Goal: Task Accomplishment & Management: Use online tool/utility

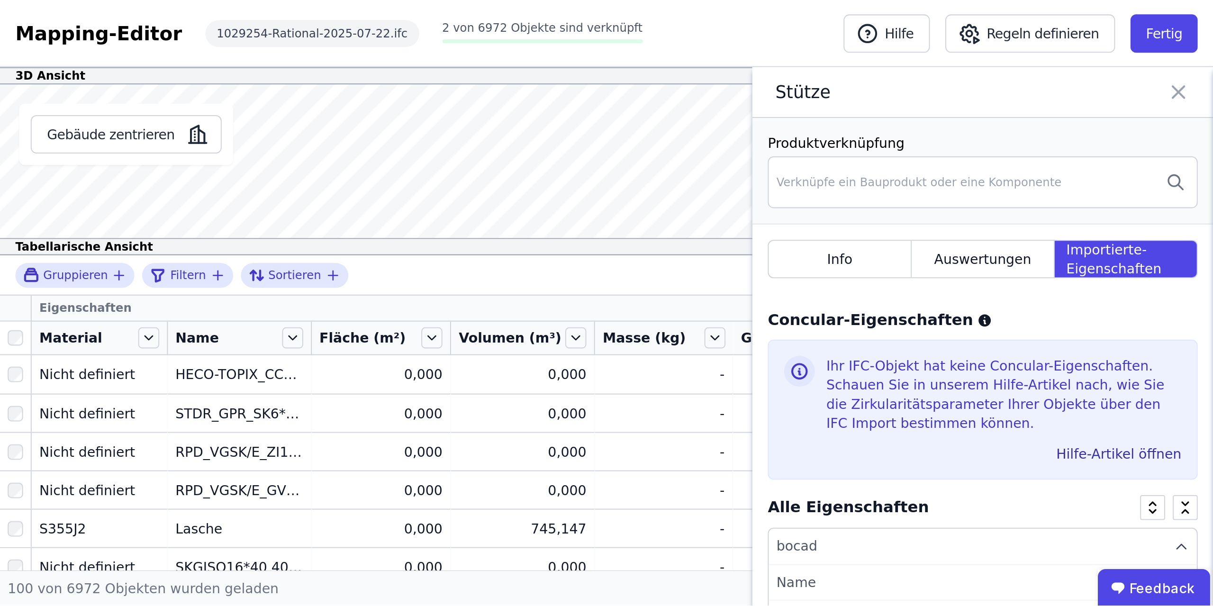
scroll to position [597, 0]
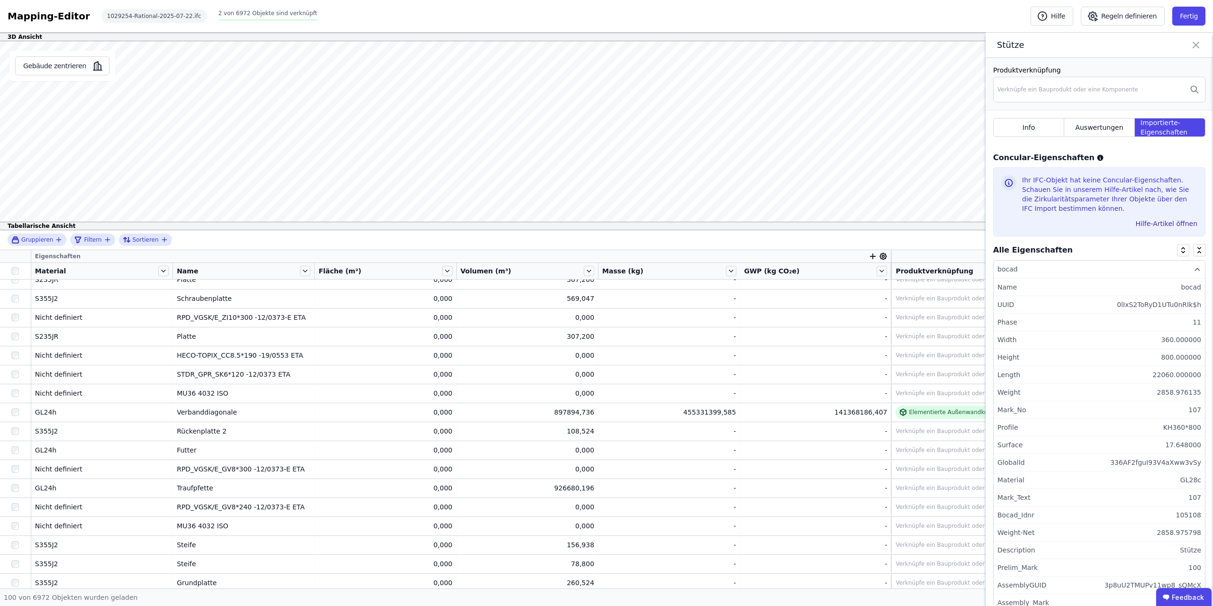
click at [1195, 41] on icon at bounding box center [1195, 44] width 11 height 13
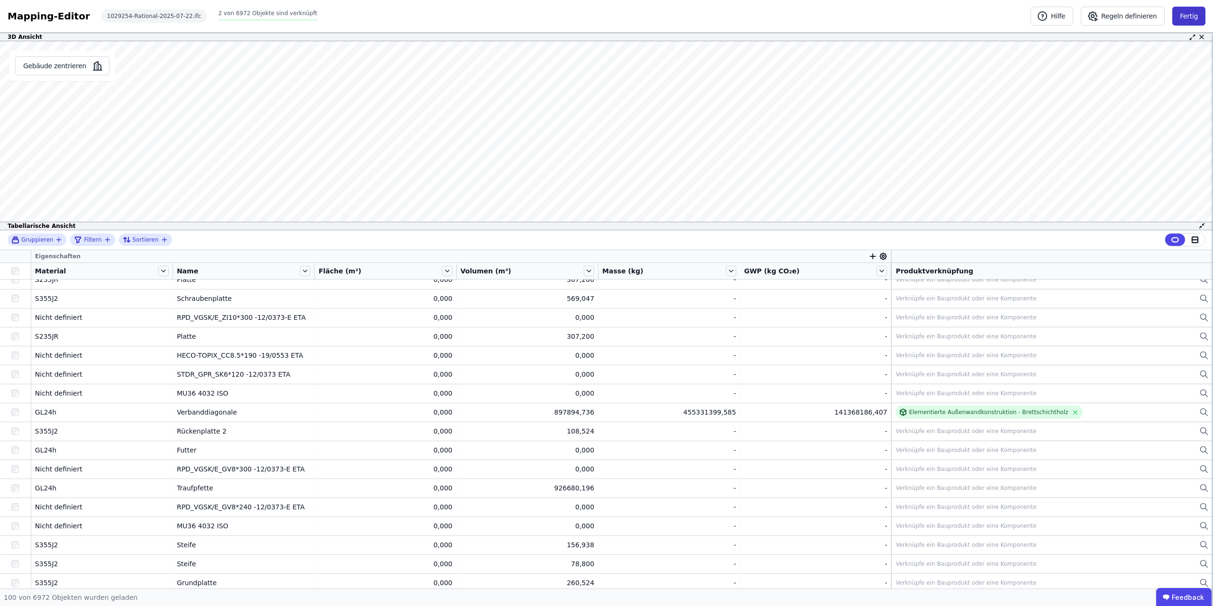
click at [1190, 11] on button "Fertig" at bounding box center [1188, 16] width 33 height 19
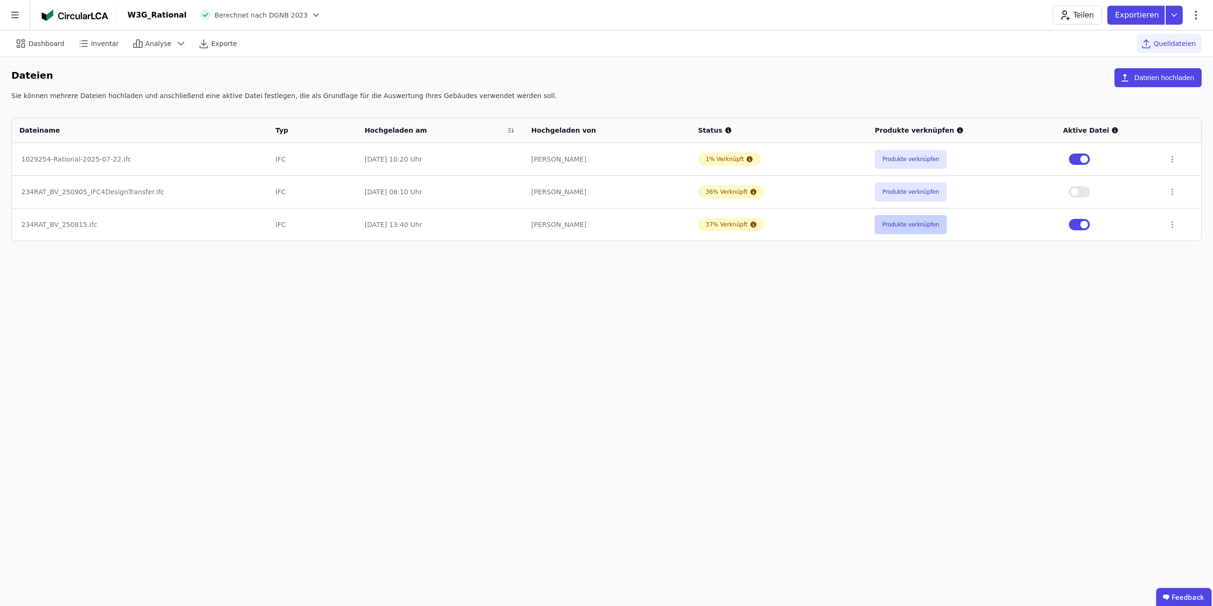
click at [898, 222] on button "Produkte verknüpfen" at bounding box center [911, 224] width 72 height 19
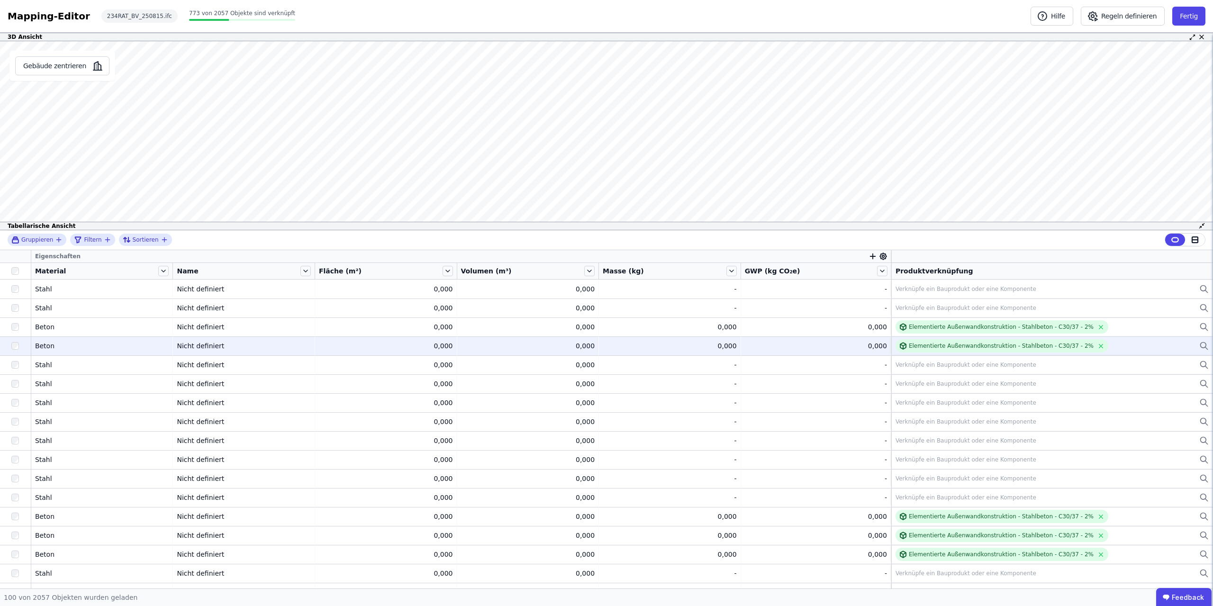
click at [182, 343] on div "Nicht definiert" at bounding box center [244, 345] width 134 height 9
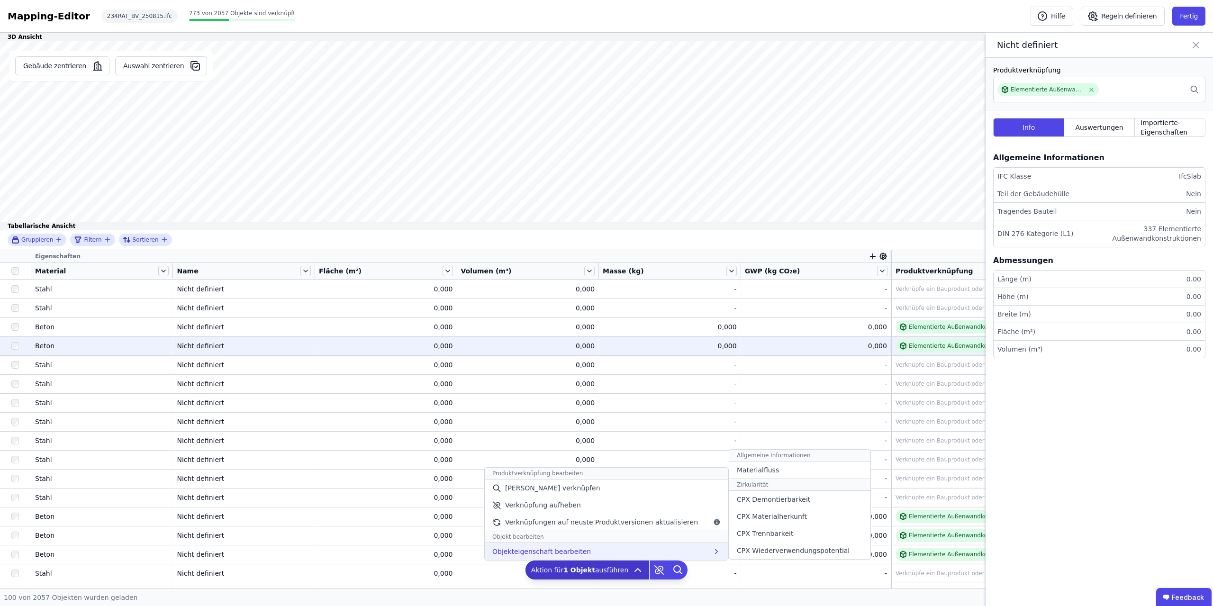
click at [631, 551] on div "Objekteigenschaft bearbeiten Allgemeine Informationen Materialfluss Zirkularitä…" at bounding box center [607, 551] width 244 height 17
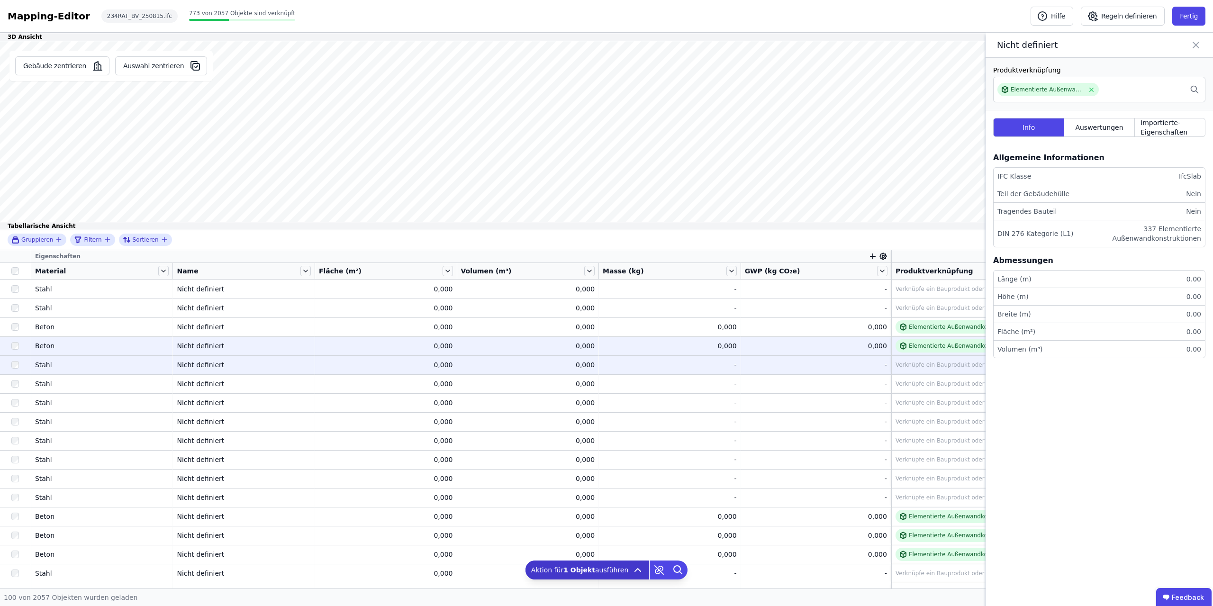
click at [17, 369] on div at bounding box center [15, 364] width 31 height 17
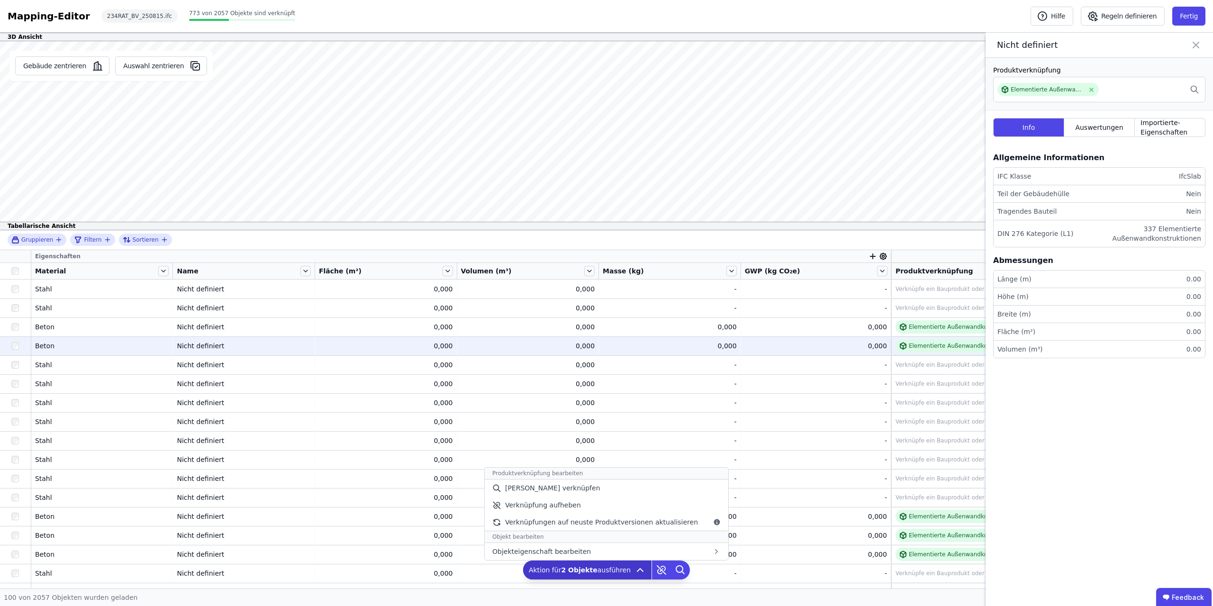
click at [629, 567] on div "Aktion für 2 Objekte ausführen Produktverknüpfung bearbeiten Manuell verknüpfen…" at bounding box center [587, 569] width 128 height 19
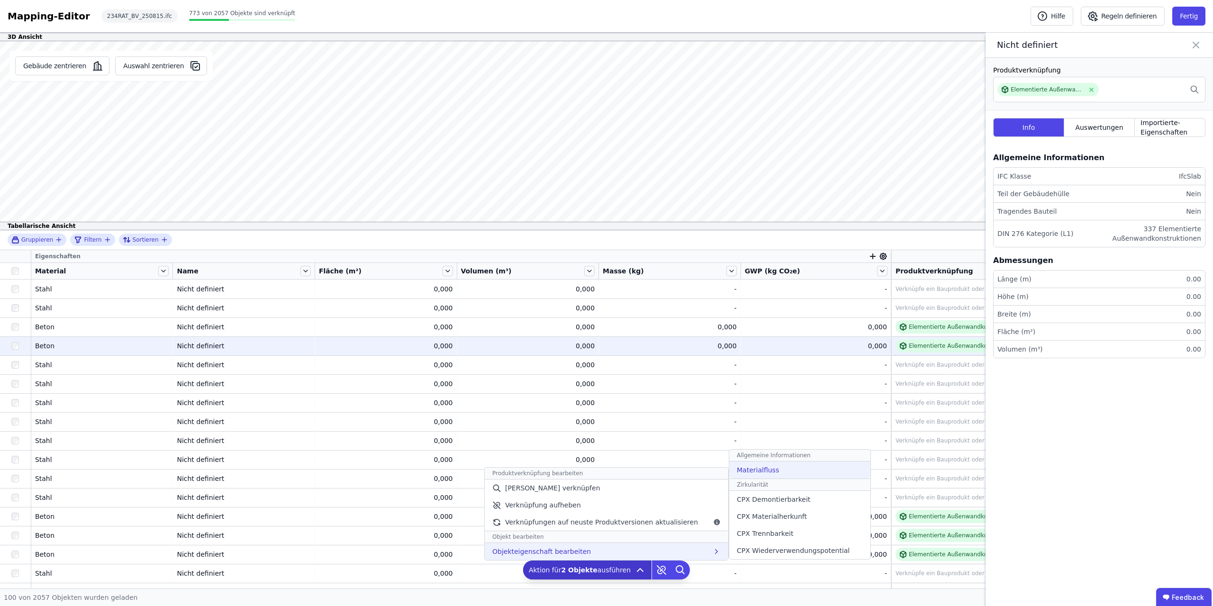
click at [745, 471] on span "Materialfluss" at bounding box center [758, 469] width 42 height 9
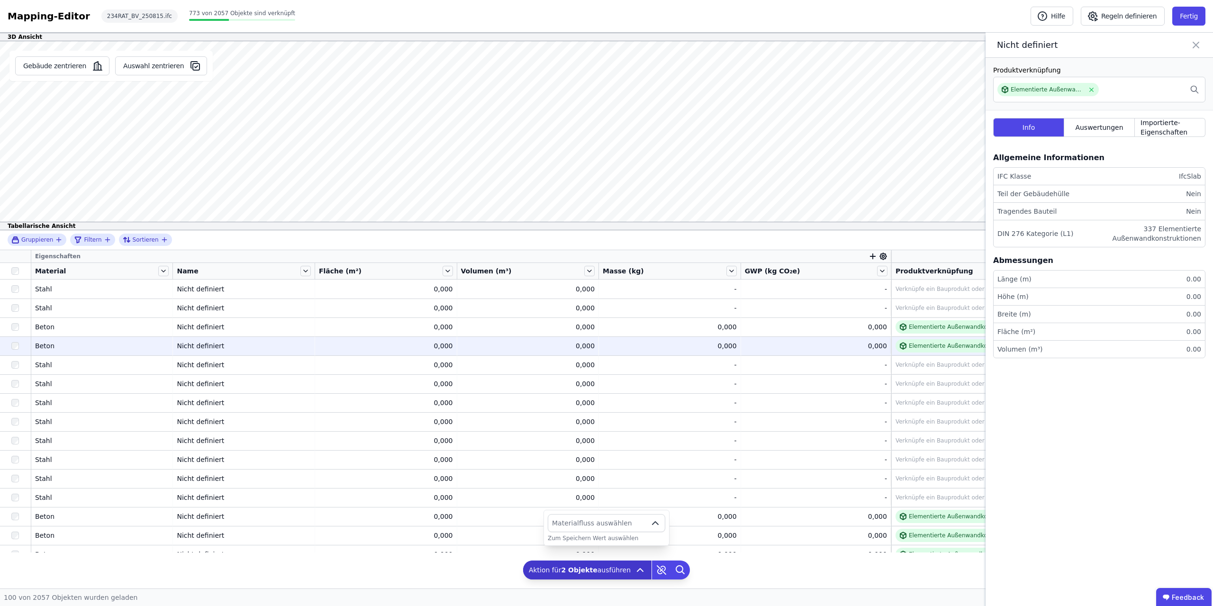
click at [649, 523] on button "Materialfluss auswählen" at bounding box center [606, 523] width 117 height 18
click at [654, 522] on icon "button" at bounding box center [654, 522] width 11 height 11
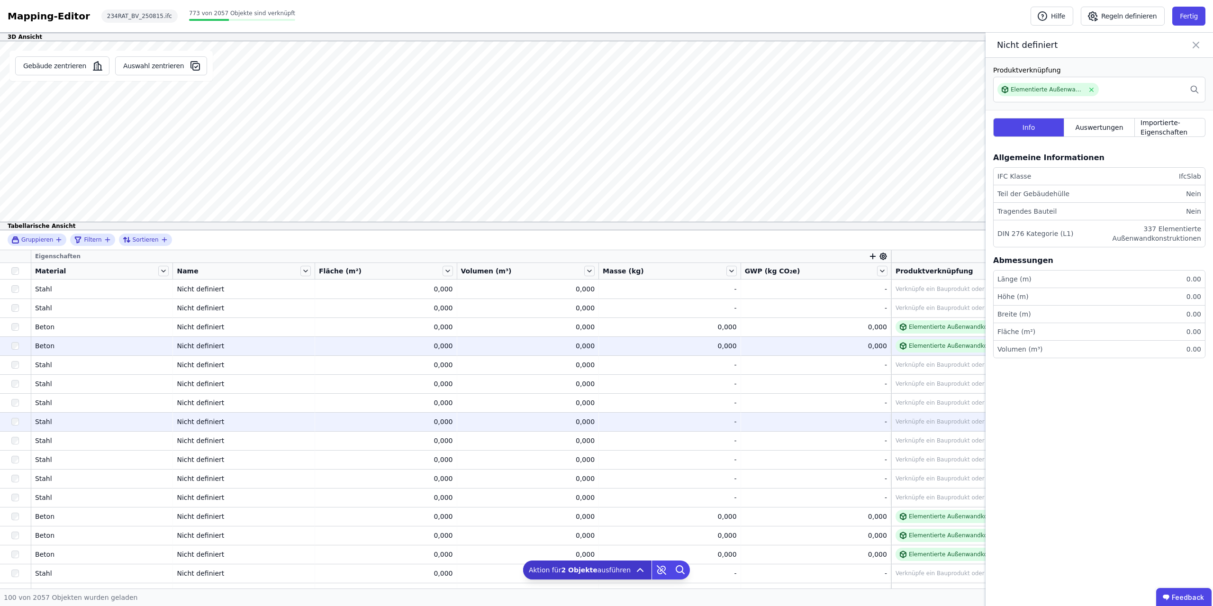
click at [599, 426] on td "0,000 0,000" at bounding box center [528, 421] width 142 height 19
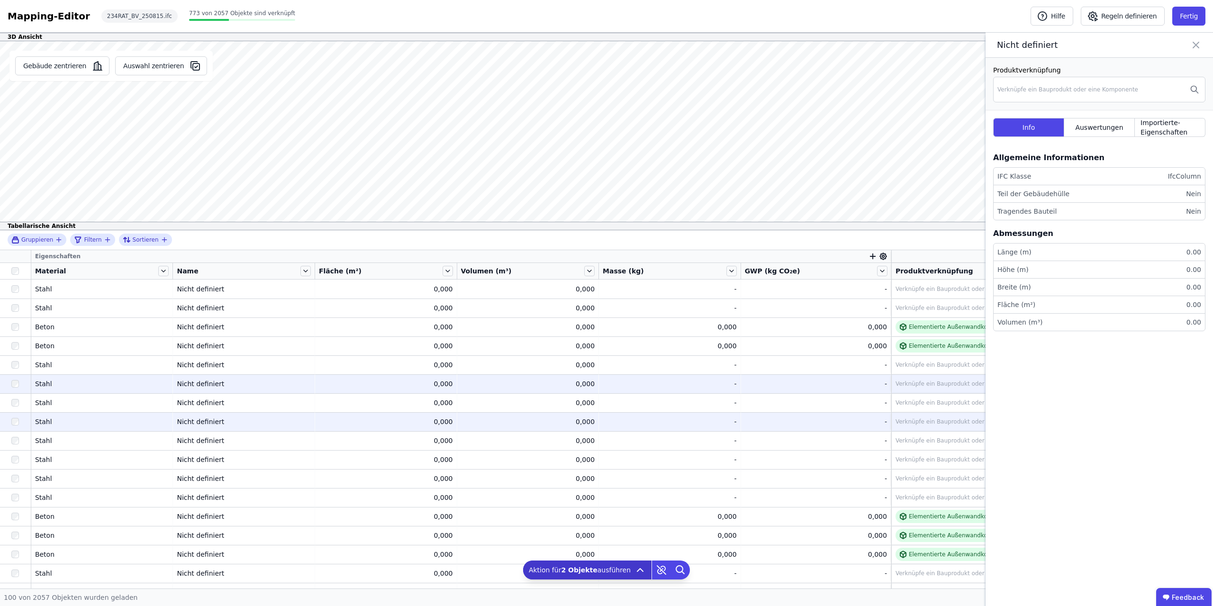
click at [111, 377] on td "Stahl Stahl" at bounding box center [102, 383] width 142 height 19
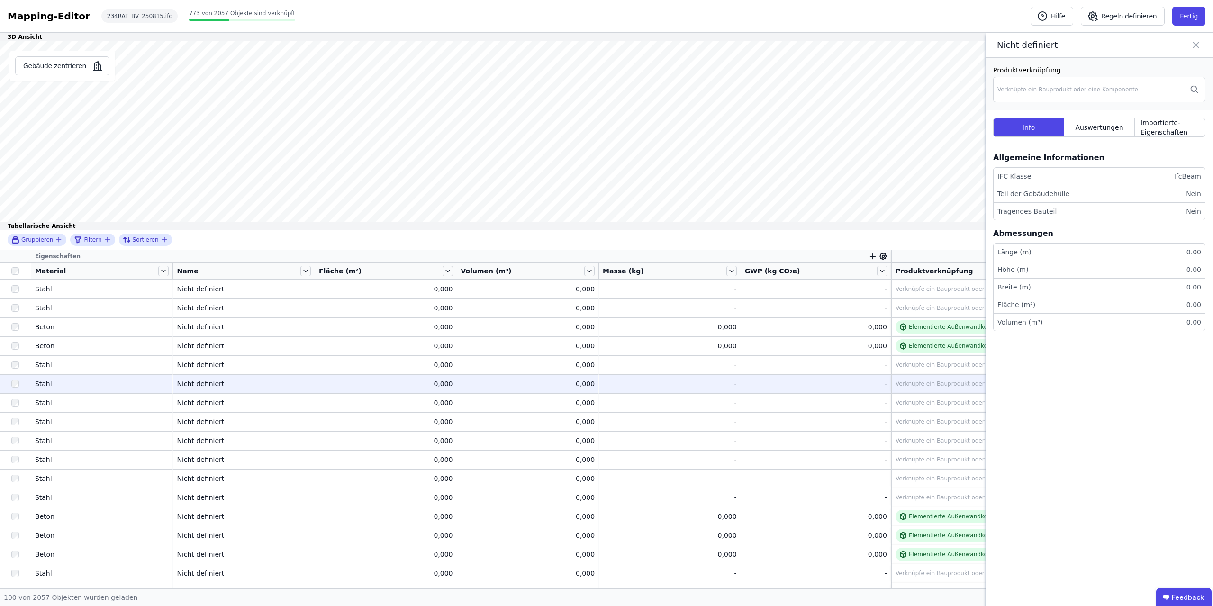
click at [10, 391] on div at bounding box center [15, 383] width 31 height 17
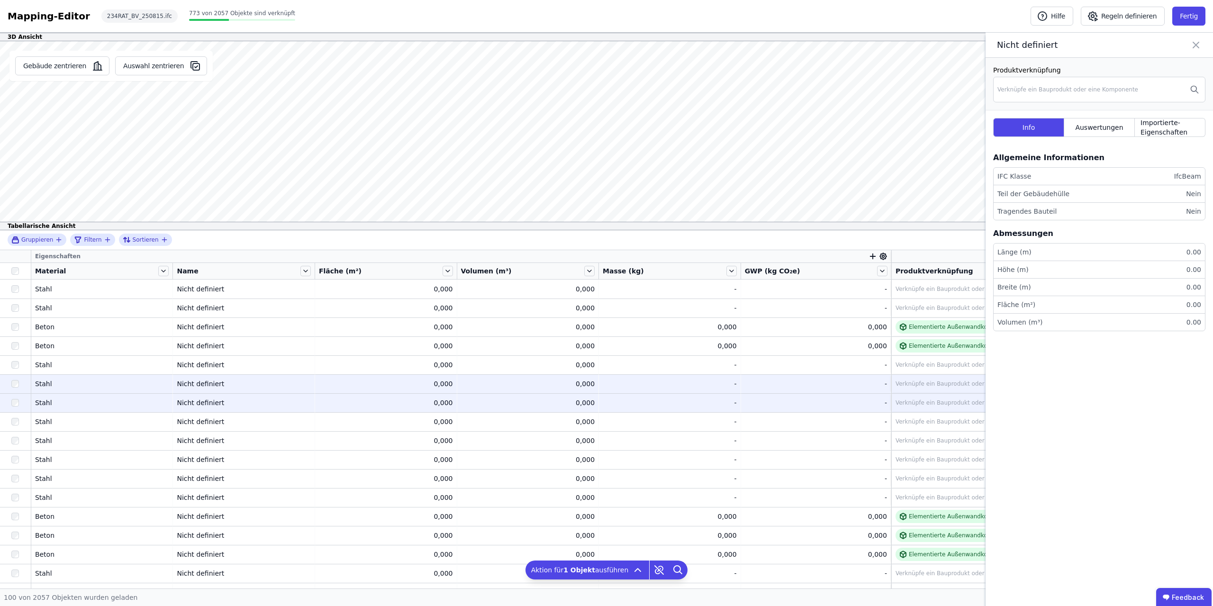
click at [513, 397] on td "0,000 0,000" at bounding box center [528, 402] width 142 height 19
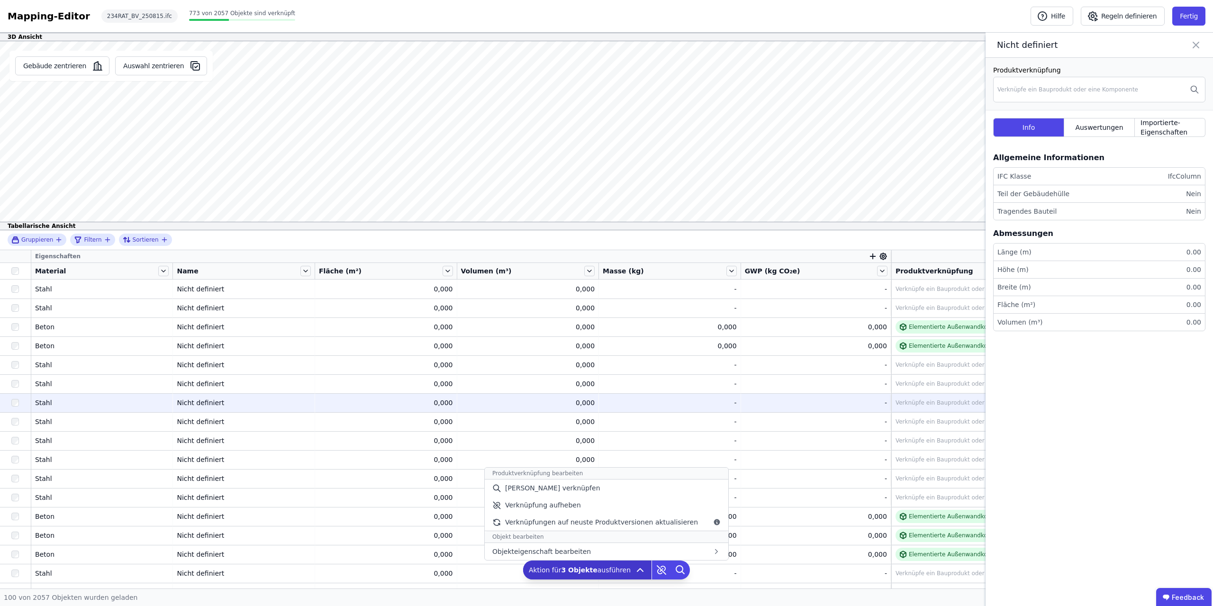
click at [622, 574] on span "Aktion für 3 Objekte ausführen" at bounding box center [580, 569] width 102 height 9
click at [644, 527] on div "Verknüpfungen auf neuste Produktversionen aktualisieren" at bounding box center [607, 522] width 244 height 17
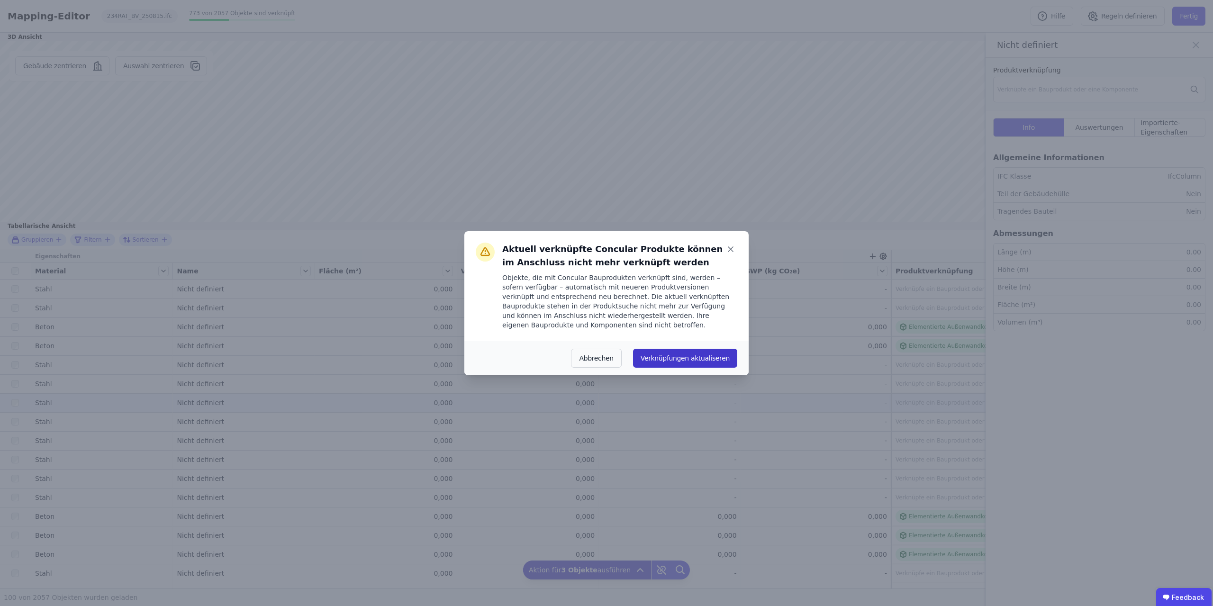
click at [694, 355] on button "Verknüpfungen aktualiseren" at bounding box center [685, 358] width 104 height 19
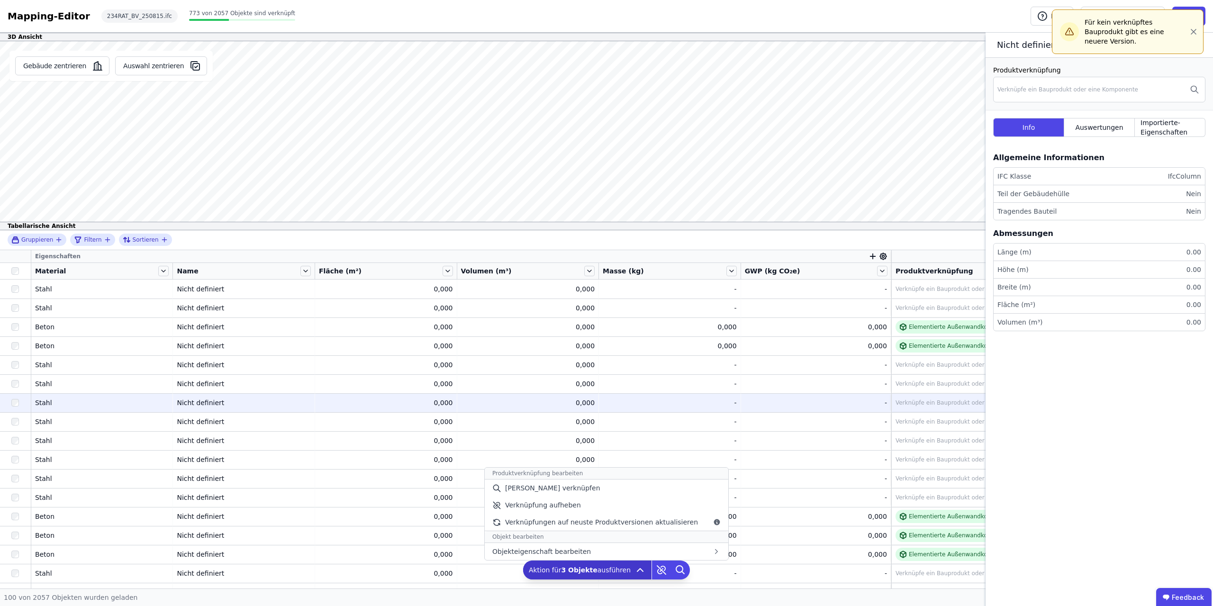
click at [636, 572] on icon at bounding box center [639, 569] width 11 height 11
click at [594, 550] on div "Objekteigenschaft bearbeiten Allgemeine Informationen Materialfluss Zirkularitä…" at bounding box center [607, 551] width 244 height 17
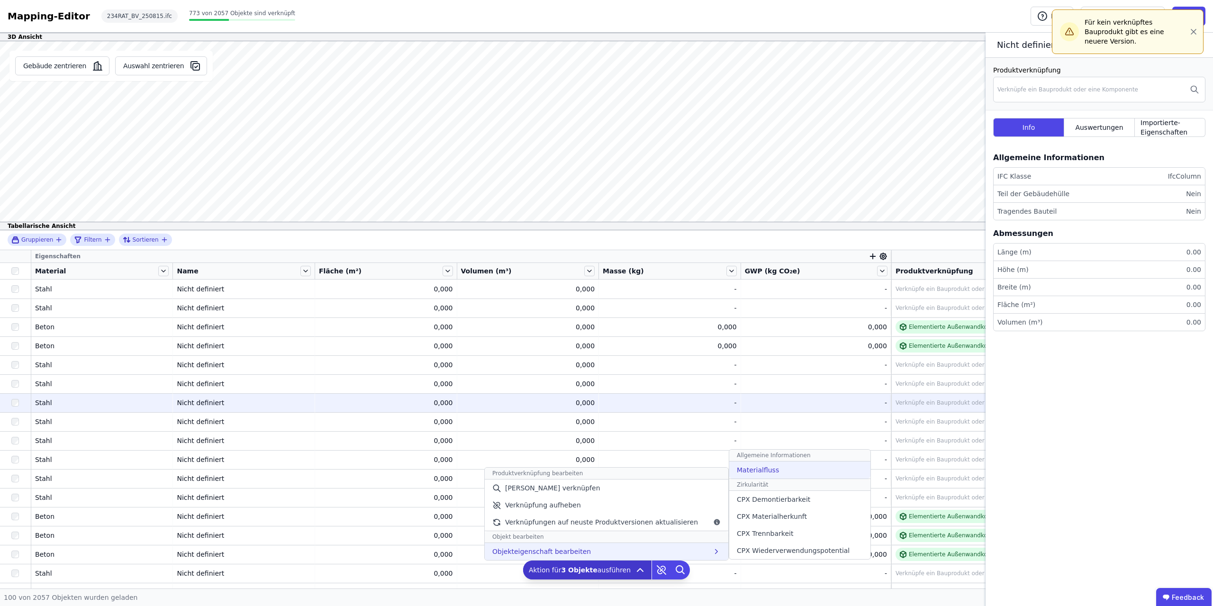
click at [742, 467] on span "Materialfluss" at bounding box center [758, 469] width 42 height 9
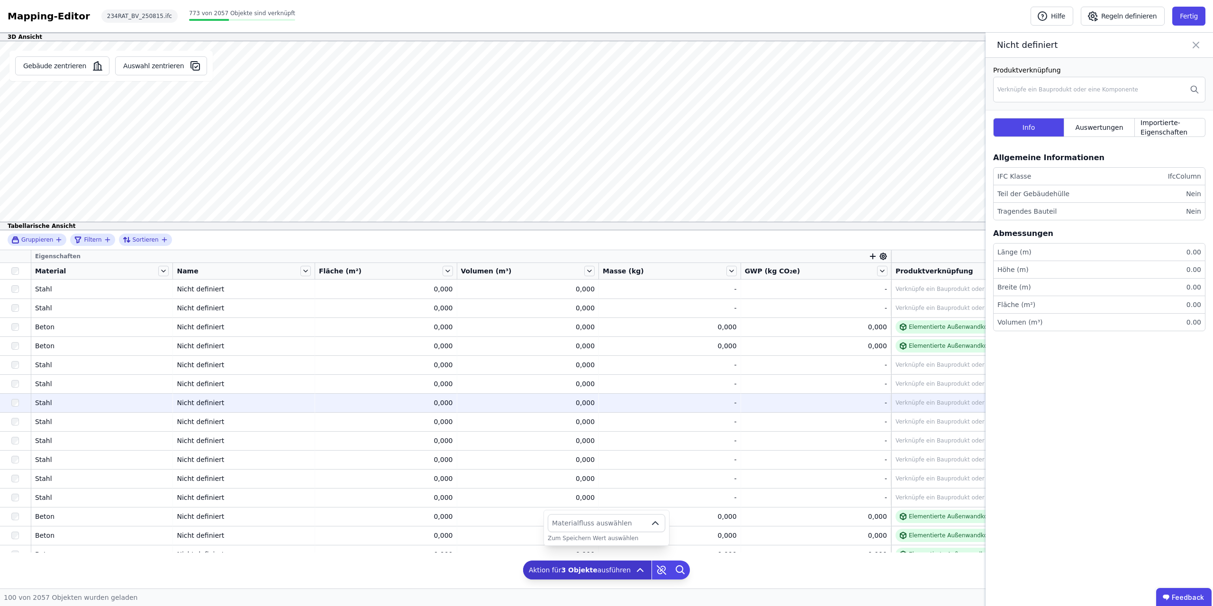
click at [642, 522] on span "Materialfluss auswählen" at bounding box center [599, 522] width 94 height 9
click at [649, 522] on span "button" at bounding box center [656, 522] width 15 height 17
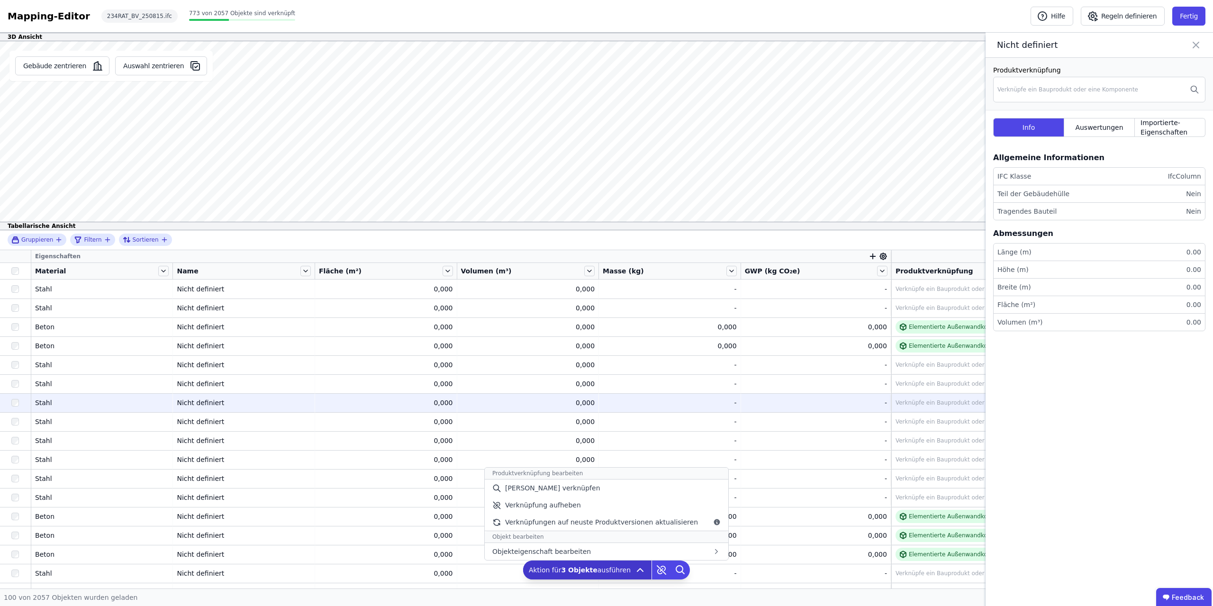
click at [596, 565] on span "Aktion für 3 Objekte ausführen" at bounding box center [580, 569] width 102 height 9
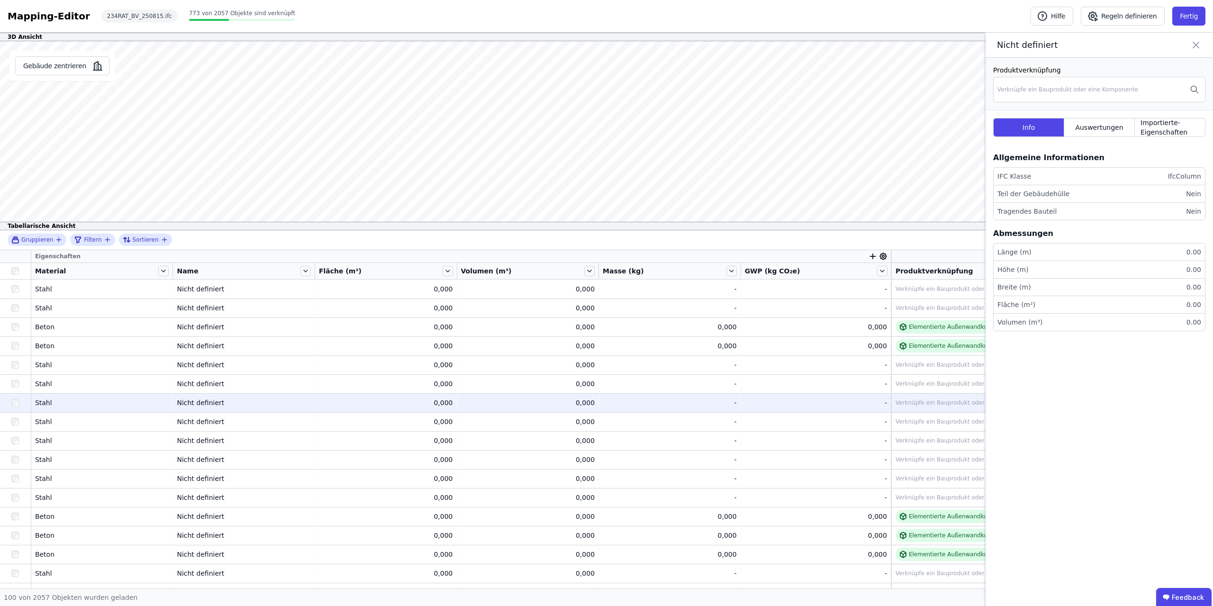
click at [1195, 43] on icon at bounding box center [1195, 44] width 11 height 13
